Goal: Use online tool/utility

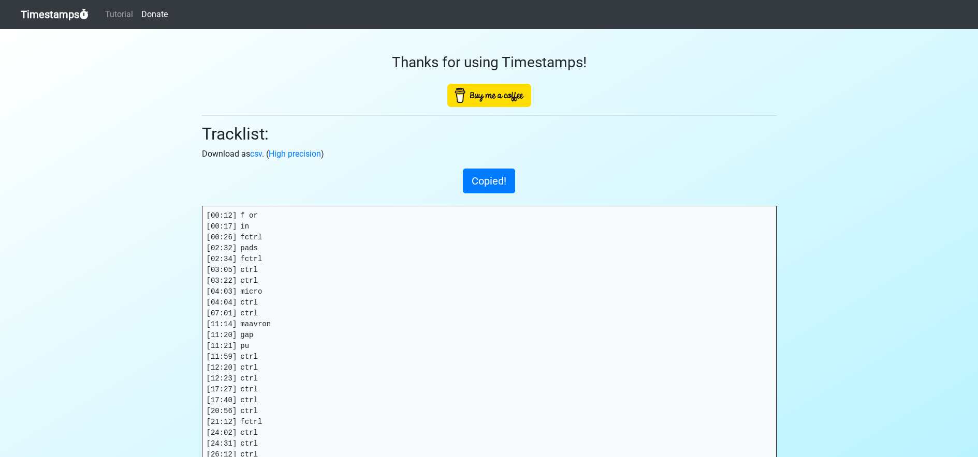
click at [37, 14] on link "Timestamps" at bounding box center [55, 14] width 68 height 21
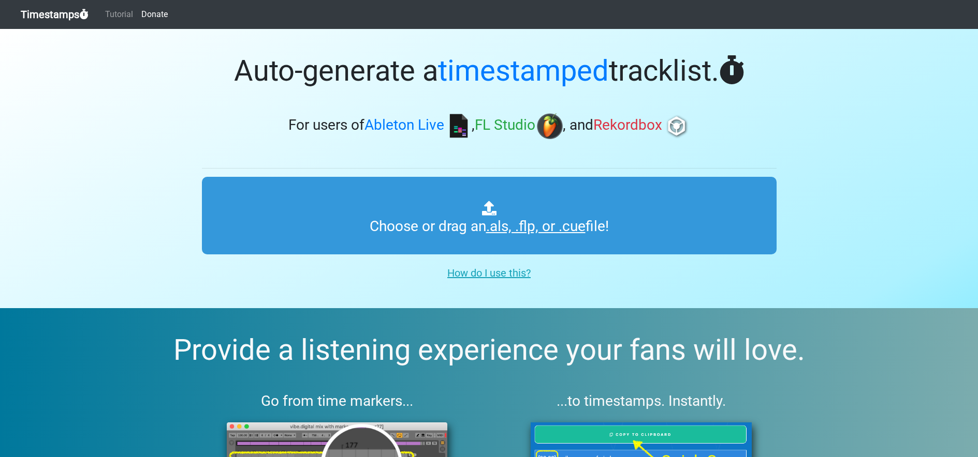
type input "C:\fakepath\10925.als"
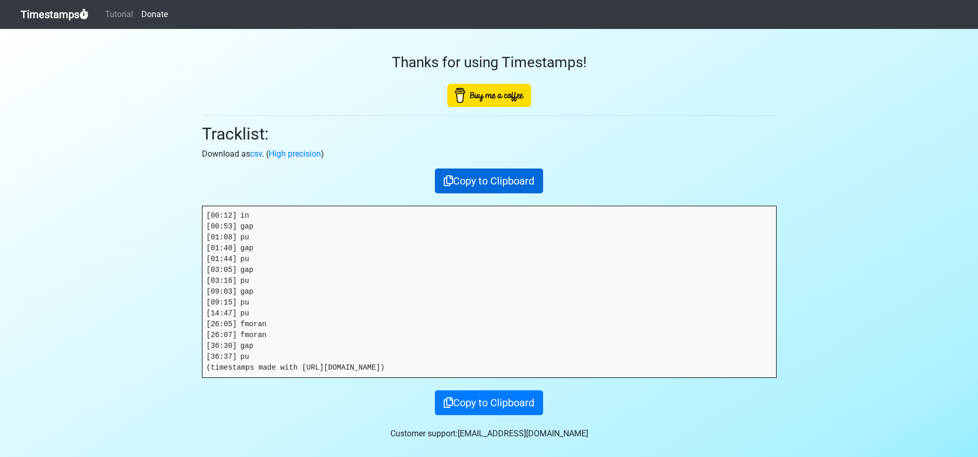
click at [494, 181] on button "Copy to Clipboard" at bounding box center [489, 181] width 108 height 25
click at [69, 14] on link "Timestamps" at bounding box center [55, 14] width 68 height 21
